Goal: Obtain resource: Obtain resource

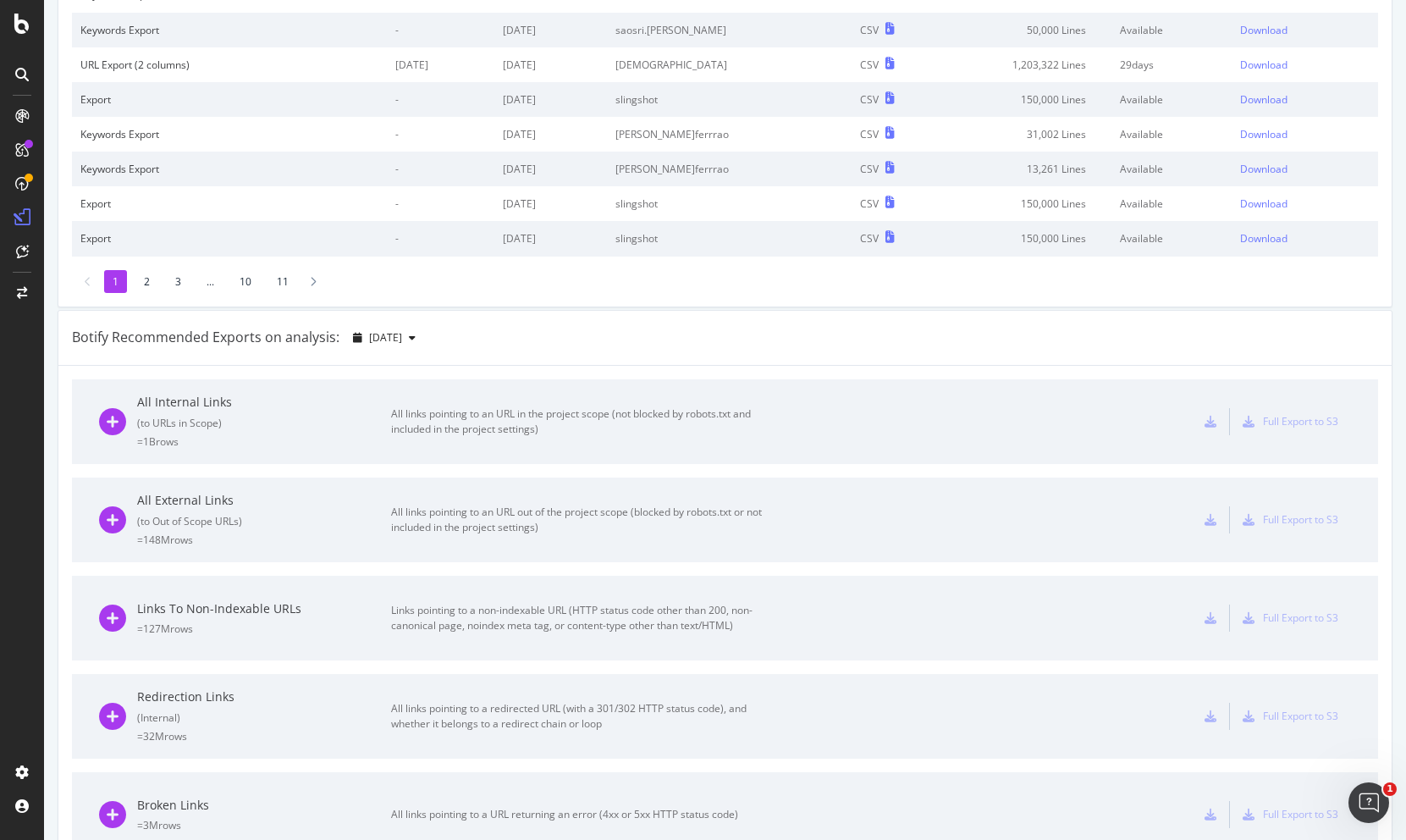
scroll to position [307, 0]
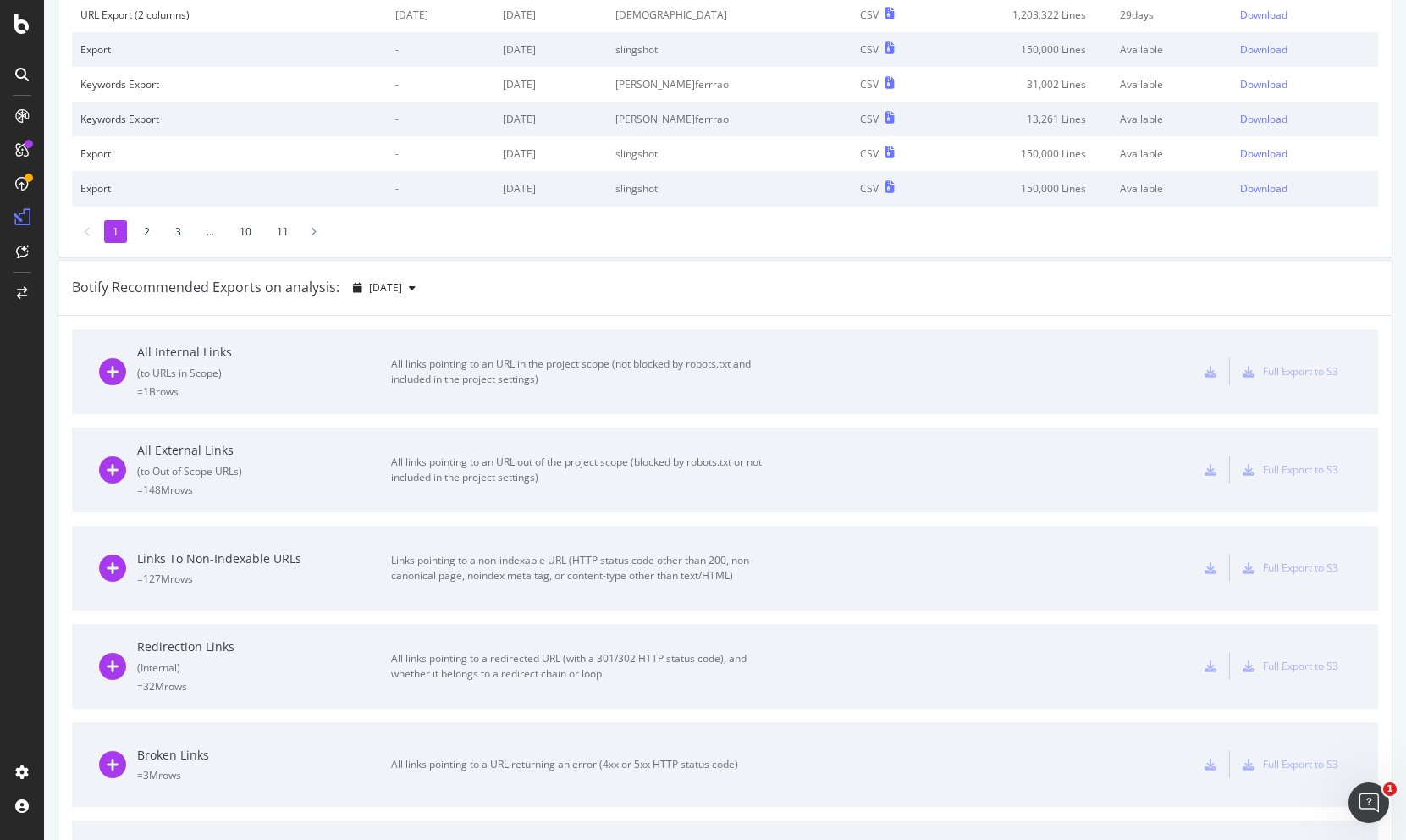
click at [418, 370] on div "All links pointing to an URL in the project scope (not blocked by robots.txt an…" at bounding box center [582, 371] width 381 height 30
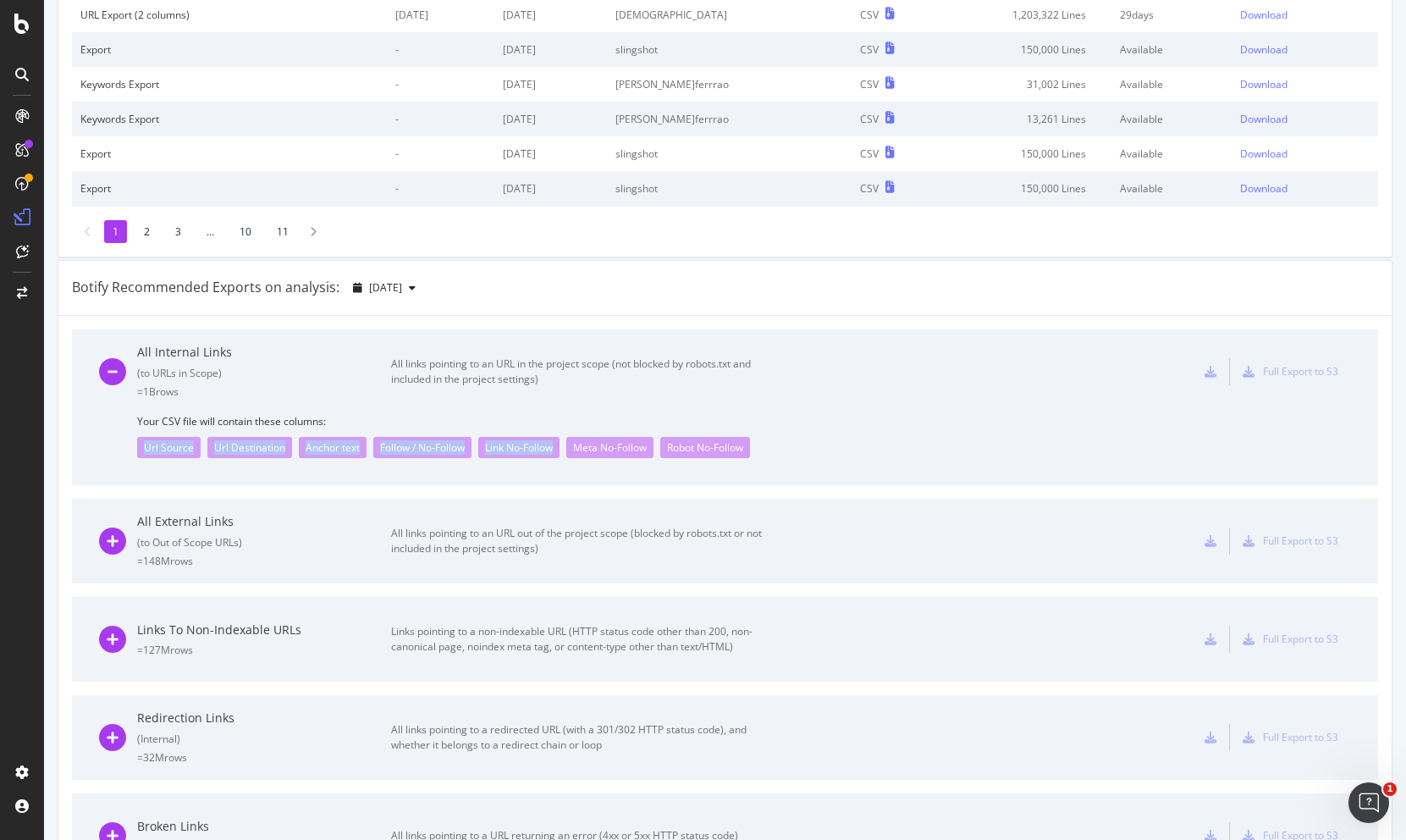
drag, startPoint x: 119, startPoint y: 443, endPoint x: 553, endPoint y: 457, distance: 434.2
click at [553, 457] on div "Your CSV file will contain these columns: Url Source Url Destination Anchor tex…" at bounding box center [725, 449] width 1252 height 71
copy div "Url Source Url Destination Anchor text Follow / No-Follow Link No-Follow"
click at [749, 443] on div "Robot No-Follow" at bounding box center [705, 447] width 90 height 22
copy div "Url Source Url Destination Anchor text Follow / No-Follow Link No-Follow Meta N…"
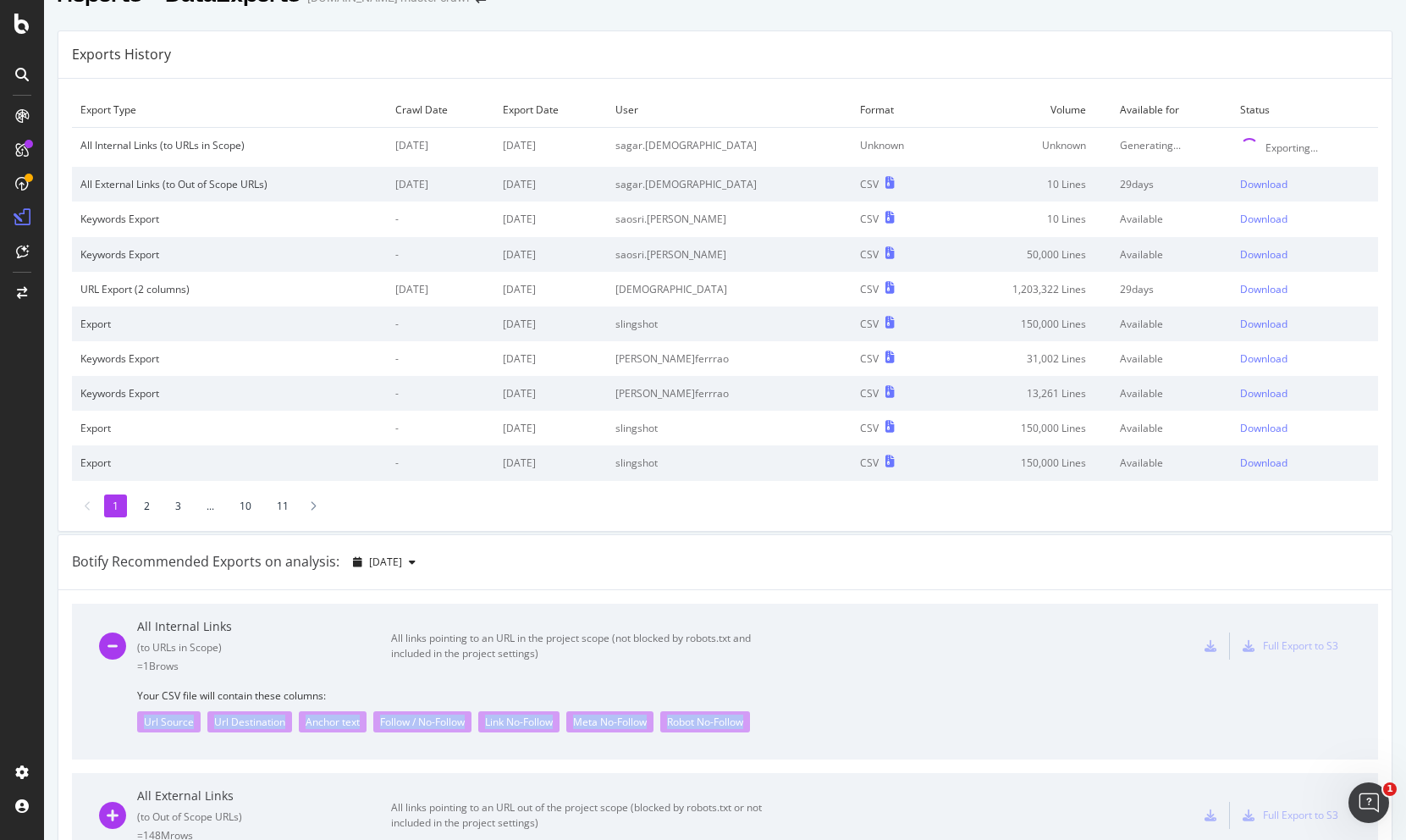
scroll to position [0, 0]
